Goal: Information Seeking & Learning: Learn about a topic

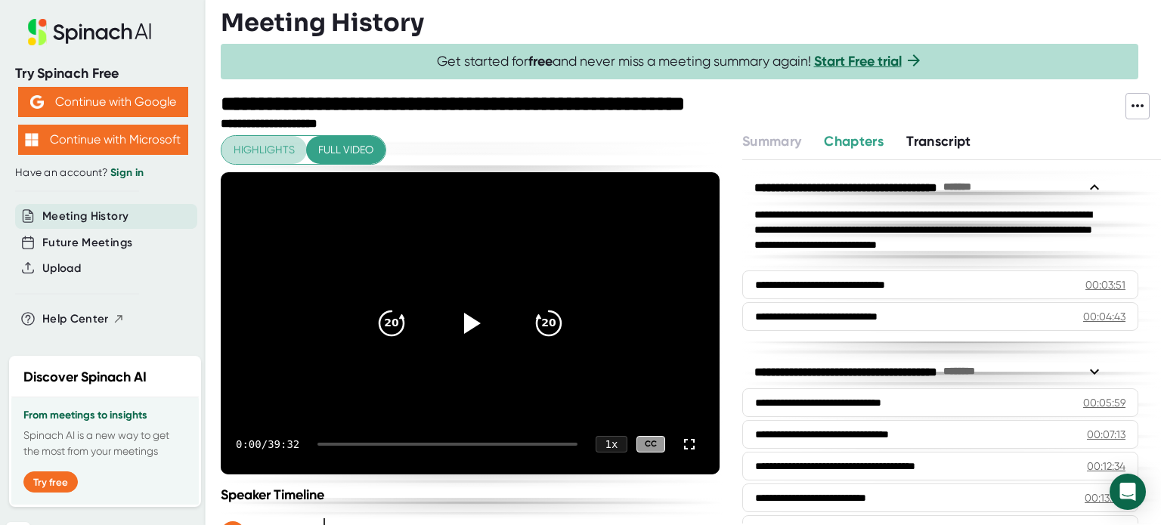
click at [283, 136] on button "Highlights" at bounding box center [264, 150] width 85 height 28
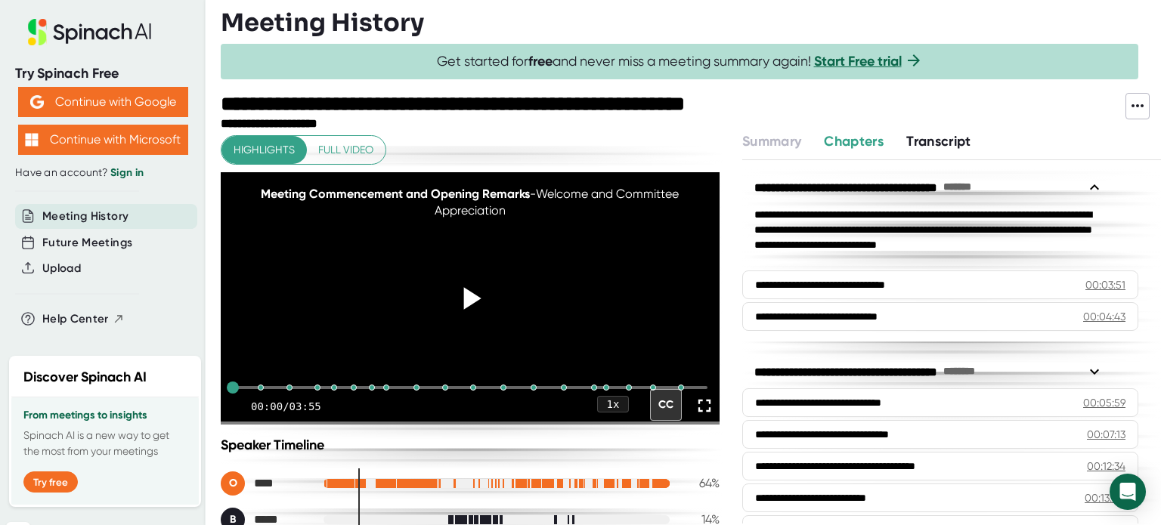
click at [469, 309] on icon at bounding box center [472, 298] width 17 height 22
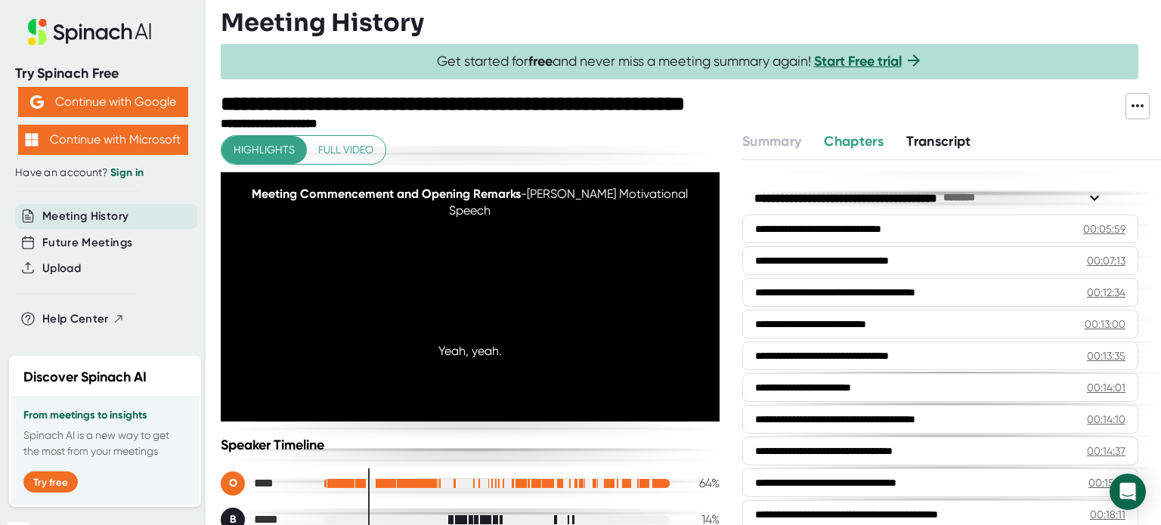
scroll to position [195, 0]
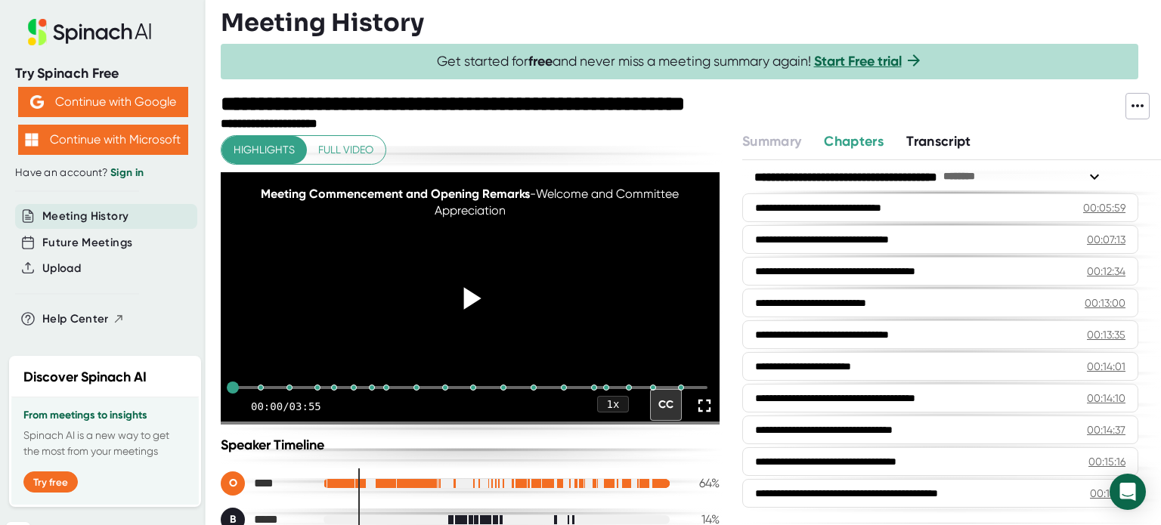
click at [342, 148] on span "Full video" at bounding box center [345, 150] width 55 height 19
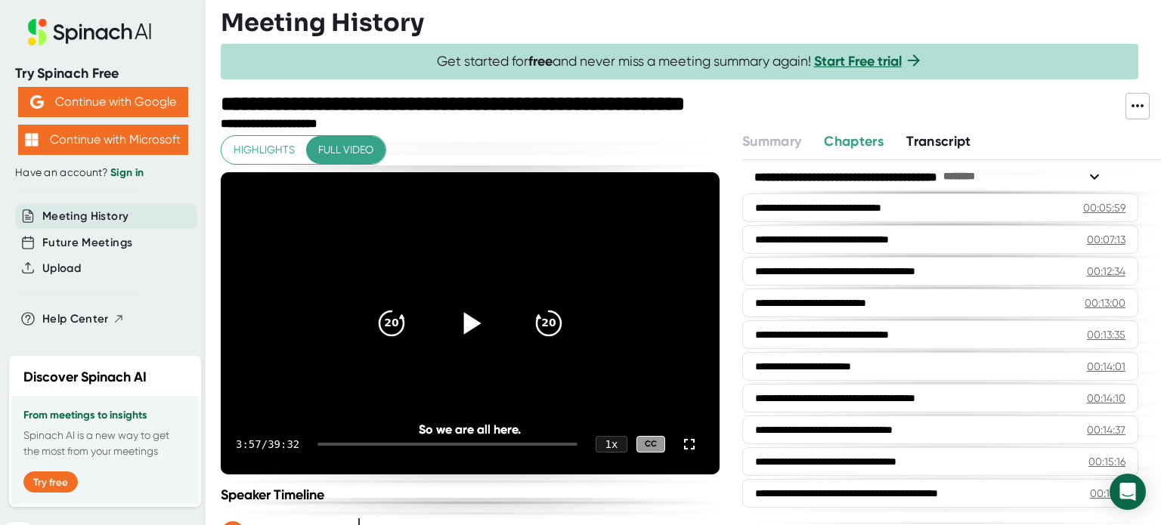
click at [469, 321] on icon at bounding box center [472, 323] width 17 height 22
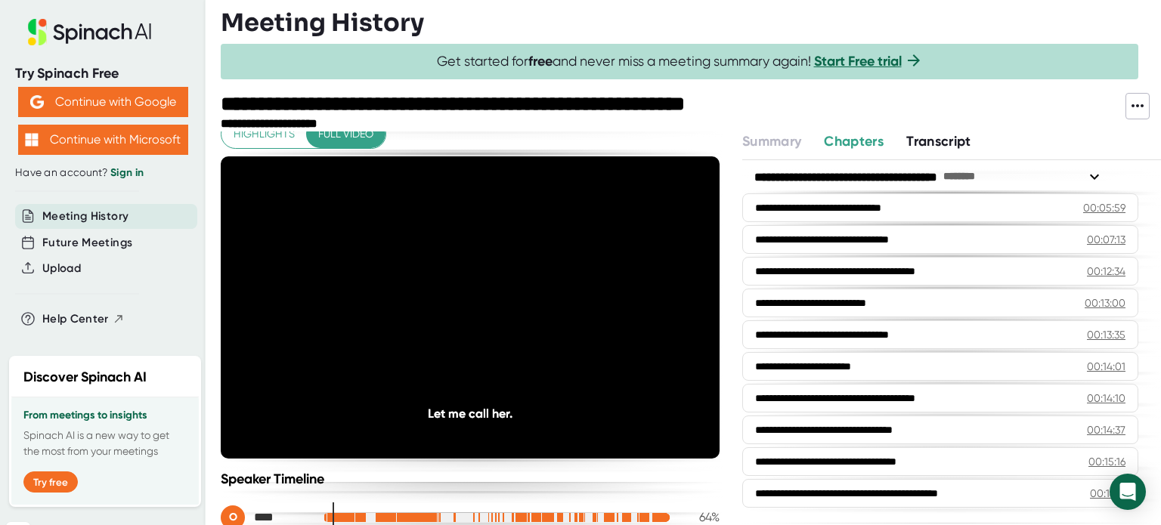
scroll to position [0, 0]
